Goal: Use online tool/utility

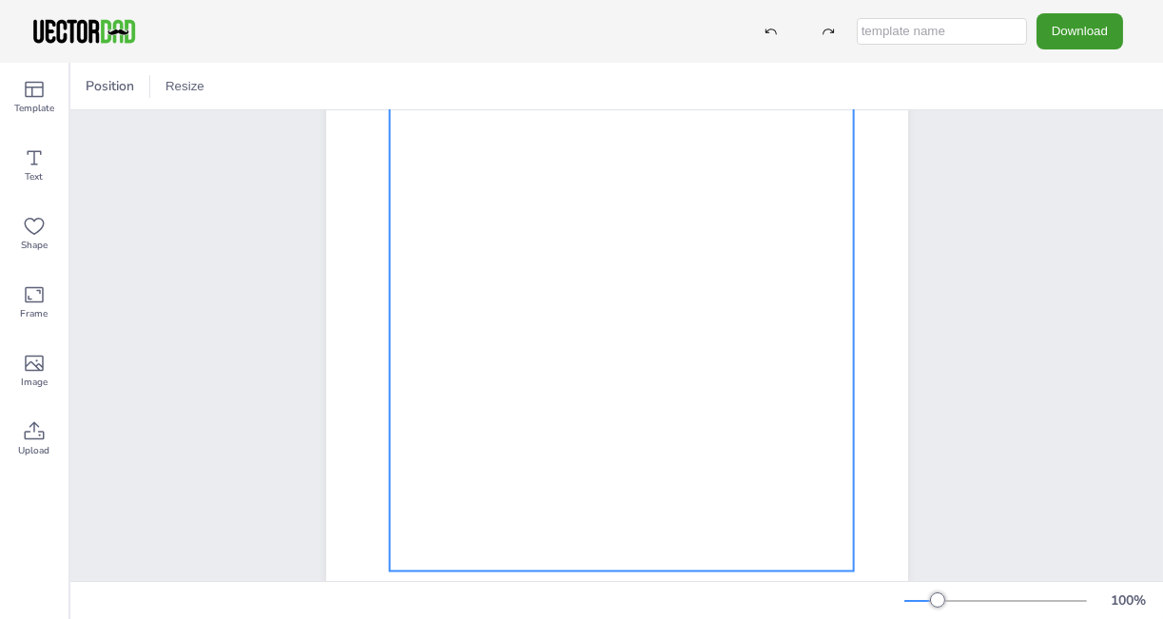
scroll to position [352, 0]
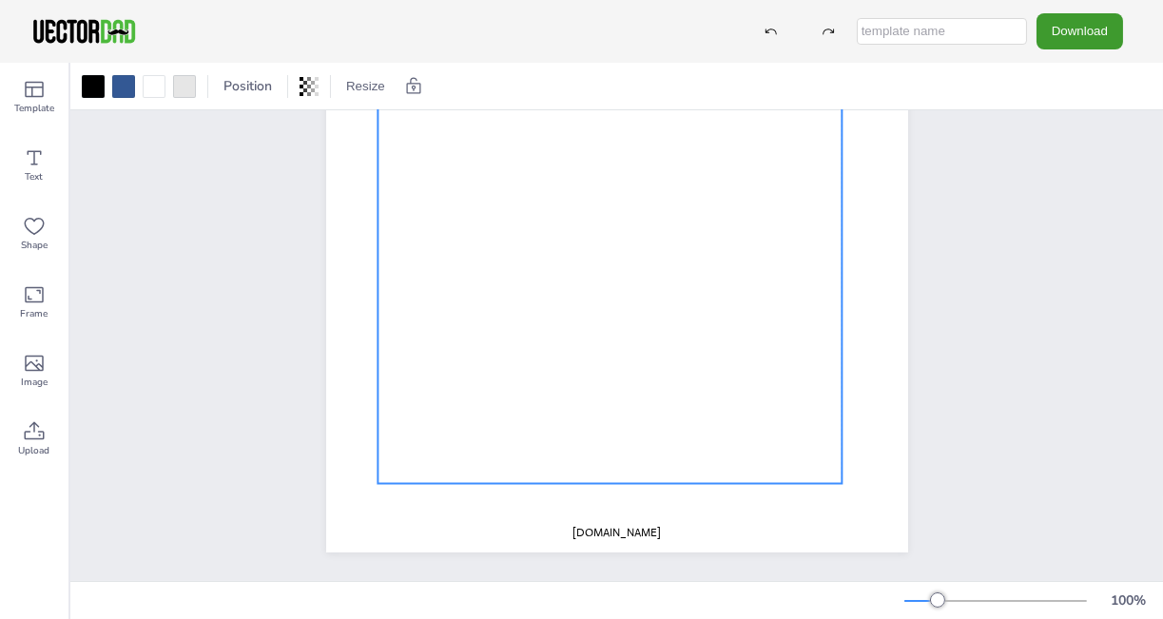
drag, startPoint x: 632, startPoint y: 332, endPoint x: 622, endPoint y: 326, distance: 11.1
click at [622, 326] on div at bounding box center [610, 187] width 464 height 596
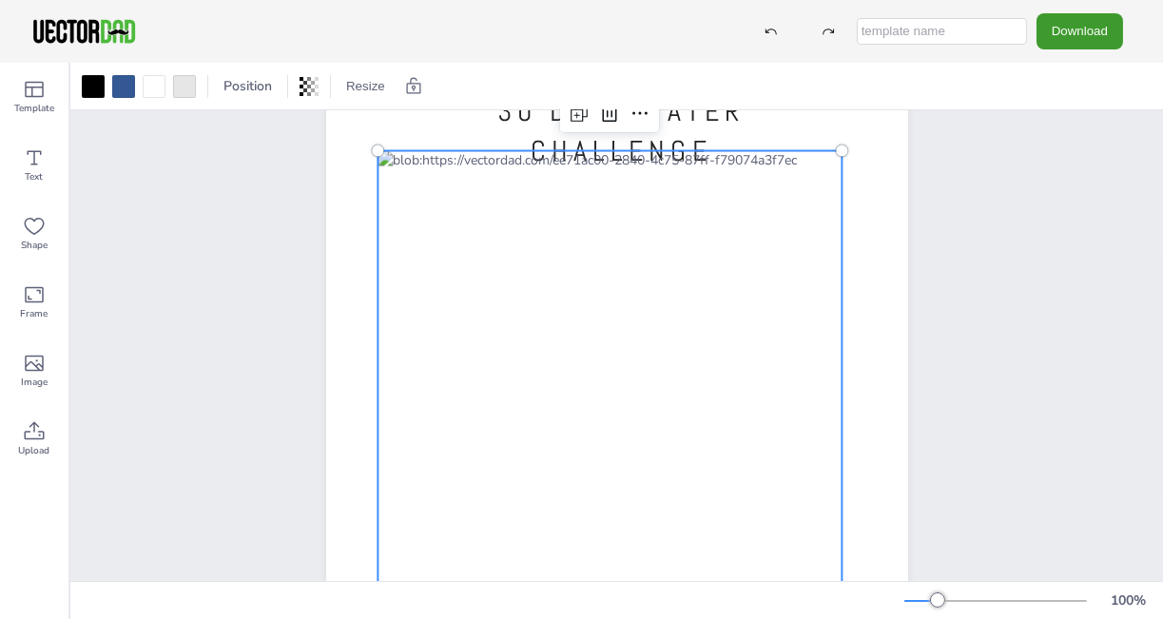
scroll to position [0, 0]
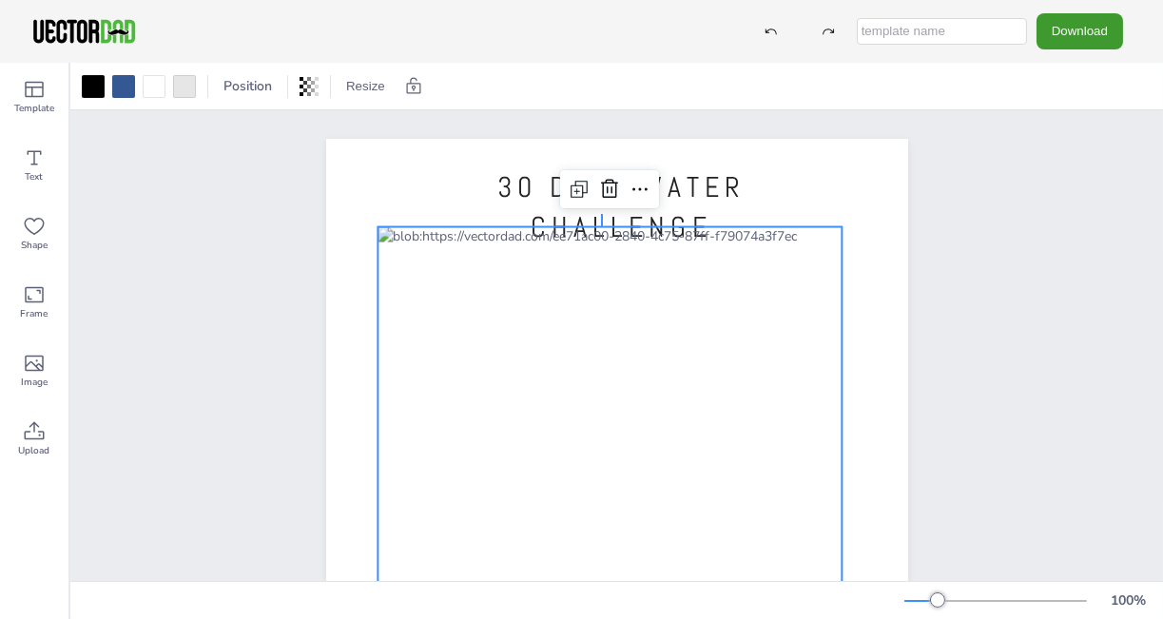
drag, startPoint x: 601, startPoint y: 226, endPoint x: 662, endPoint y: 281, distance: 81.5
click at [604, 139] on div "30 DAYS WATER CHALLENGE [DOMAIN_NAME]" at bounding box center [617, 139] width 582 height 0
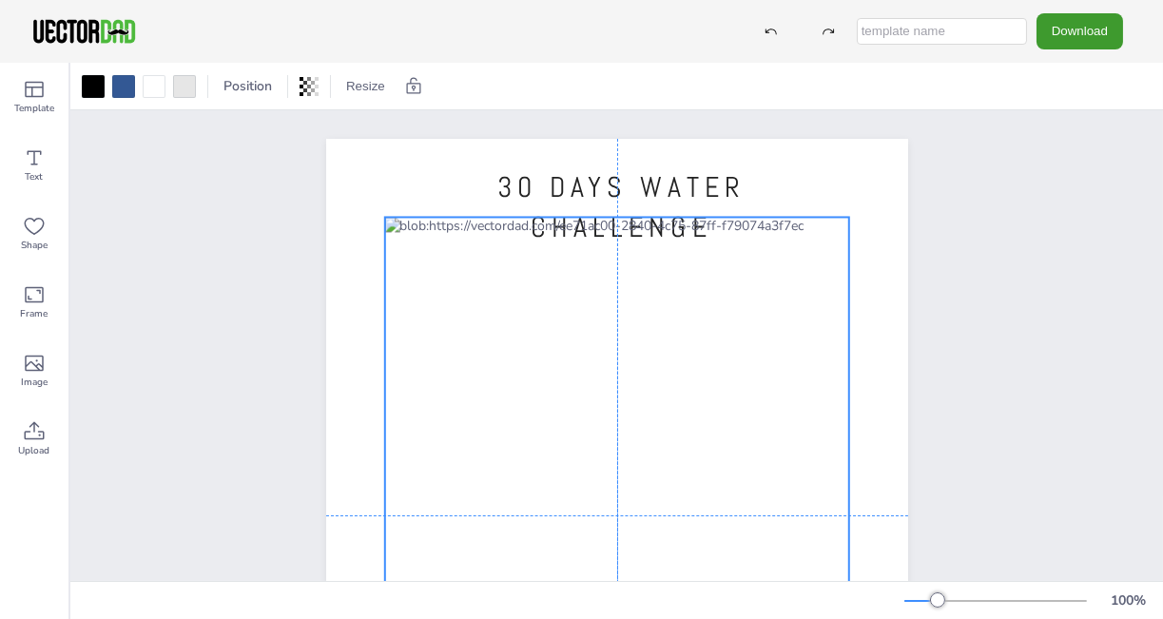
click at [620, 347] on div at bounding box center [616, 515] width 464 height 596
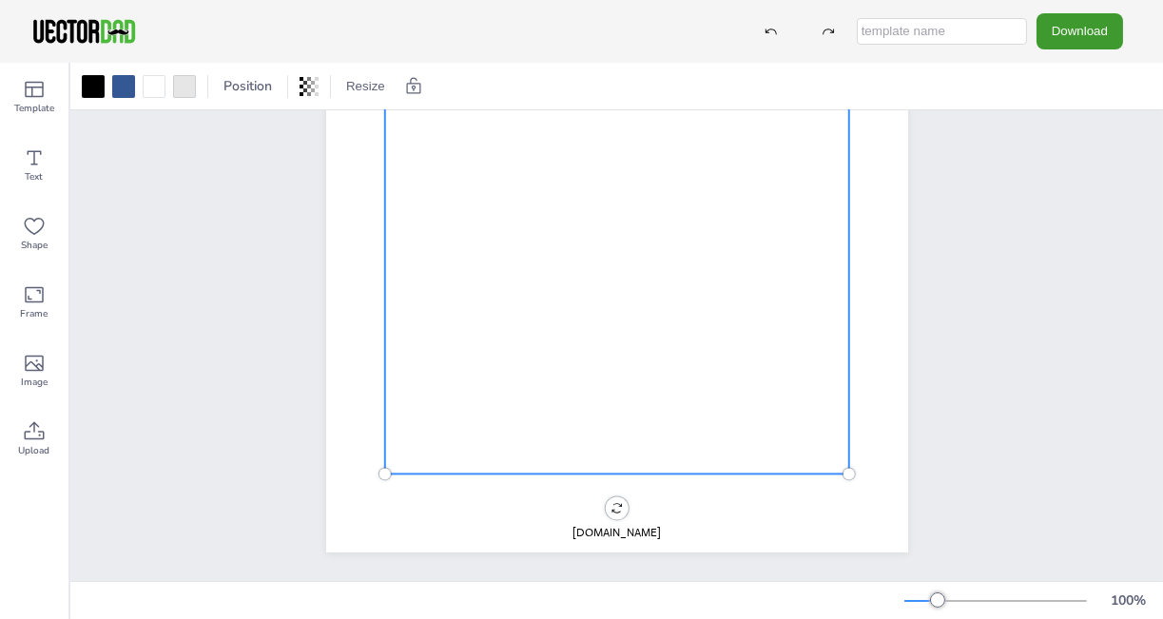
drag, startPoint x: 416, startPoint y: 389, endPoint x: 399, endPoint y: 411, distance: 27.8
click at [399, 411] on div at bounding box center [616, 176] width 464 height 596
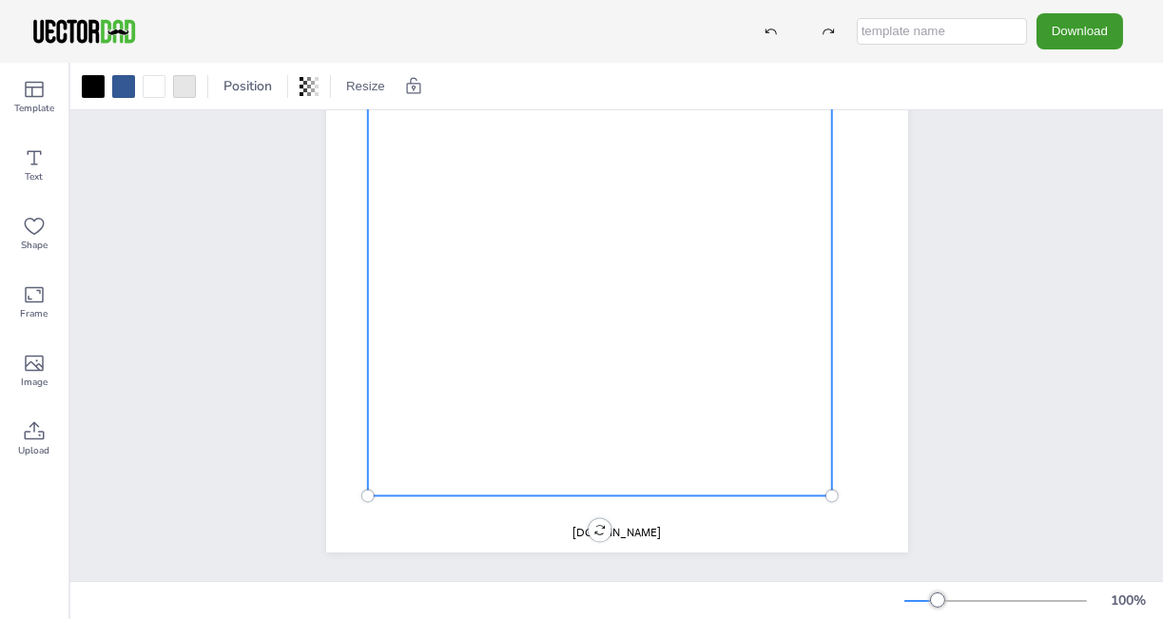
scroll to position [0, 0]
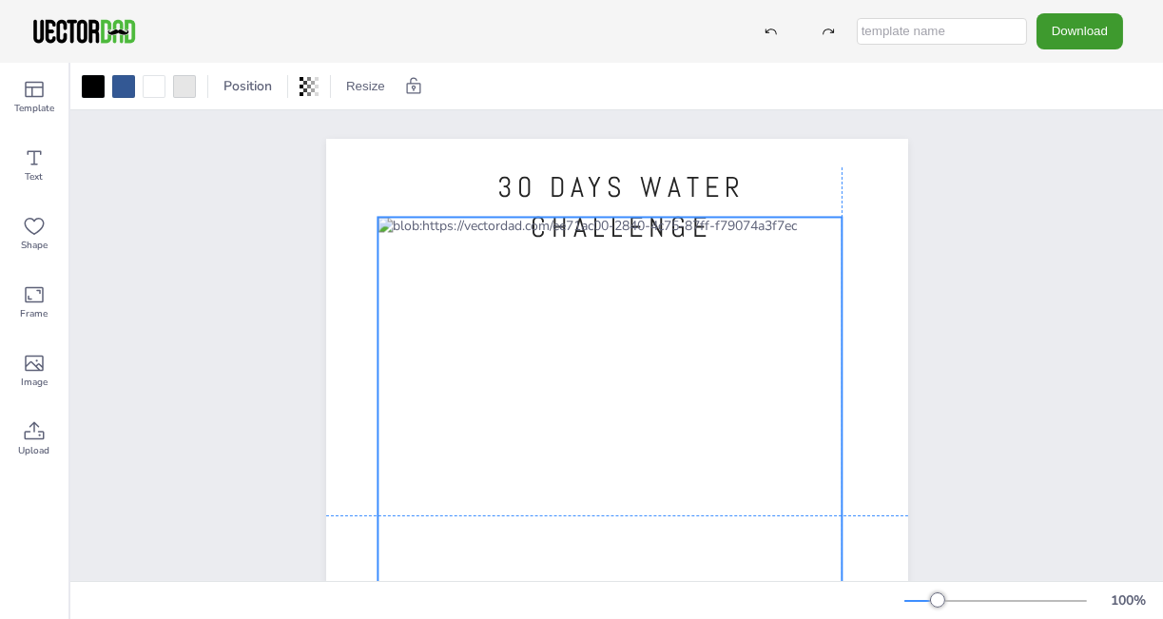
drag, startPoint x: 612, startPoint y: 270, endPoint x: 619, endPoint y: 252, distance: 19.6
click at [619, 252] on div at bounding box center [610, 515] width 464 height 596
click at [25, 162] on icon at bounding box center [34, 158] width 23 height 23
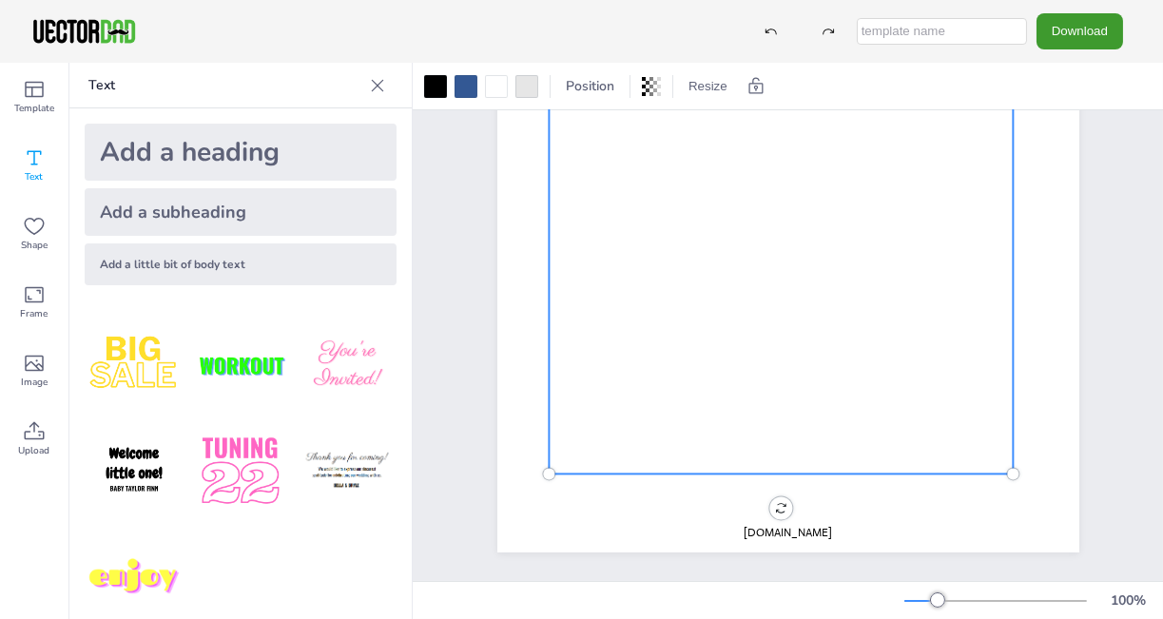
scroll to position [352, 0]
click at [565, 393] on div at bounding box center [781, 176] width 464 height 596
click at [568, 394] on div at bounding box center [781, 176] width 464 height 596
click at [572, 388] on div at bounding box center [781, 176] width 464 height 596
click at [197, 165] on div "Add a heading" at bounding box center [241, 152] width 312 height 57
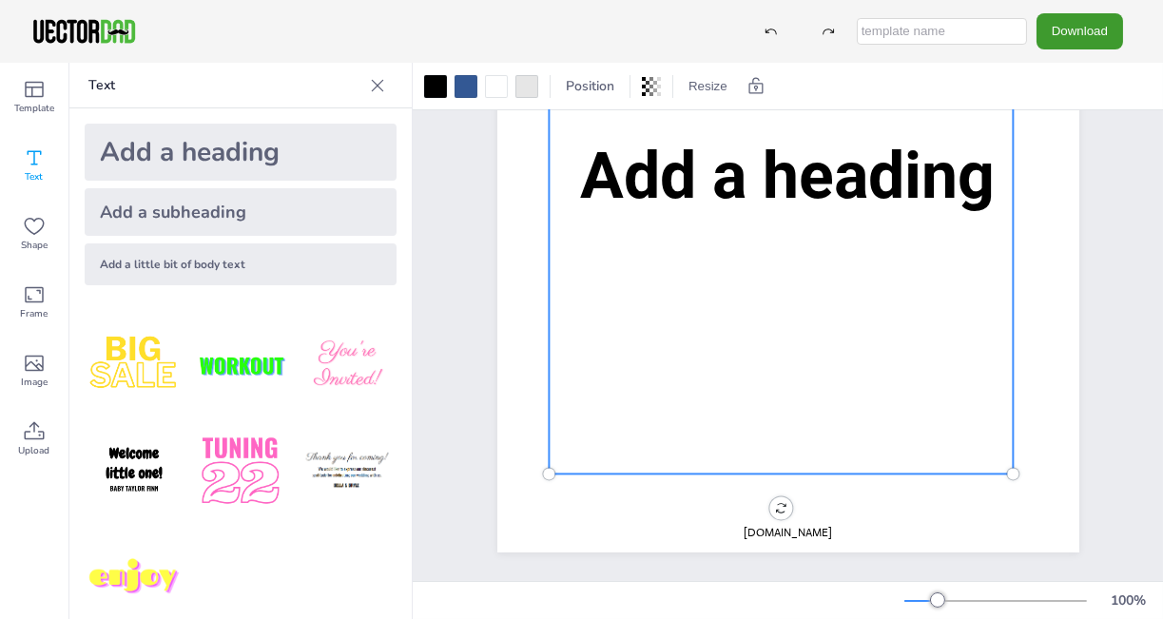
click at [567, 363] on div at bounding box center [781, 176] width 464 height 596
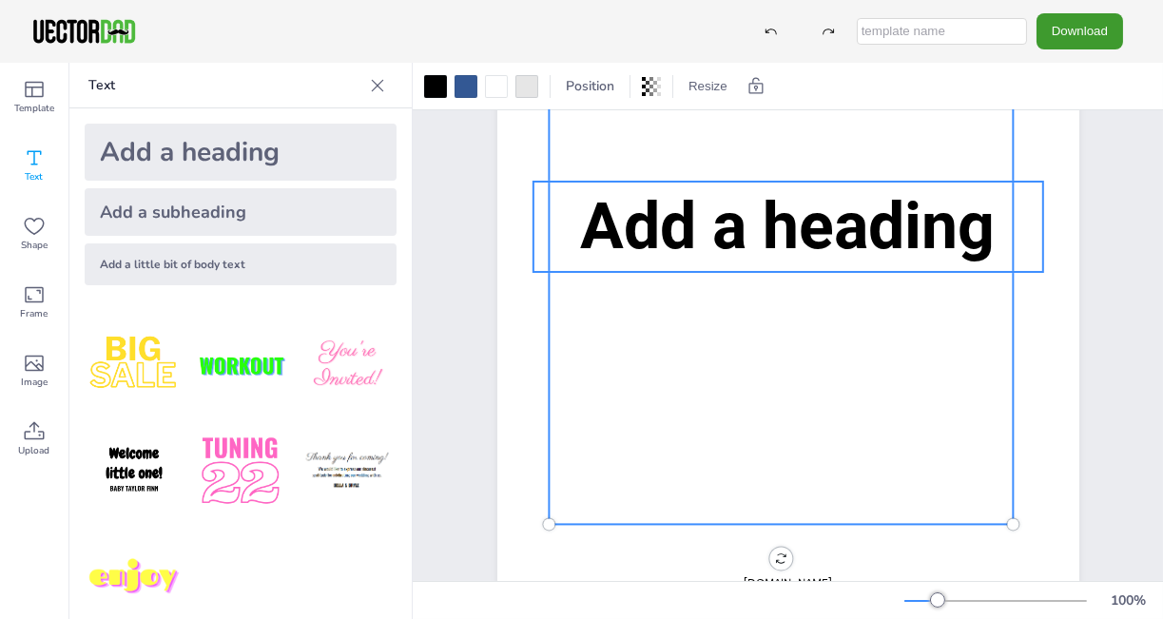
scroll to position [257, 0]
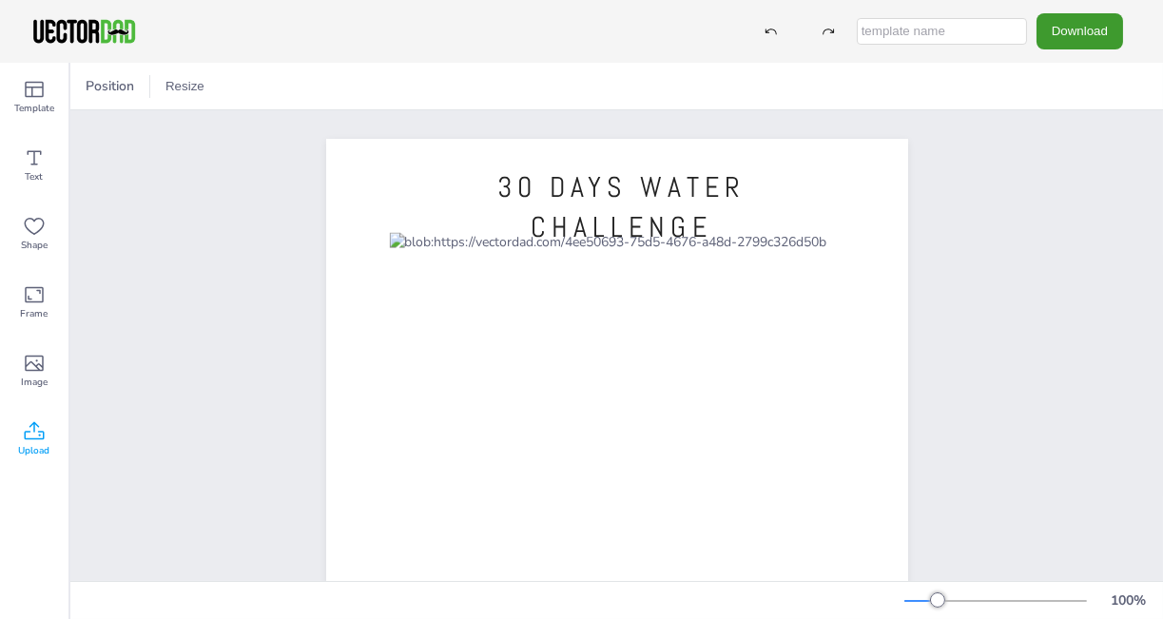
click at [29, 425] on icon at bounding box center [34, 431] width 23 height 23
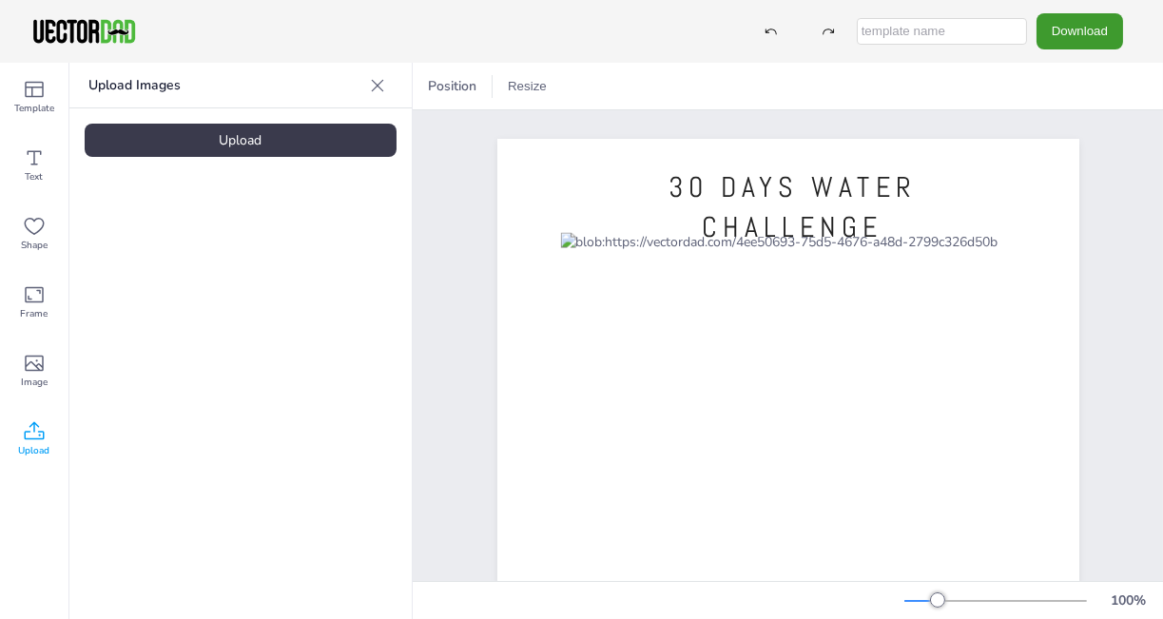
click at [279, 145] on div "Upload" at bounding box center [241, 140] width 312 height 33
